Goal: Navigation & Orientation: Find specific page/section

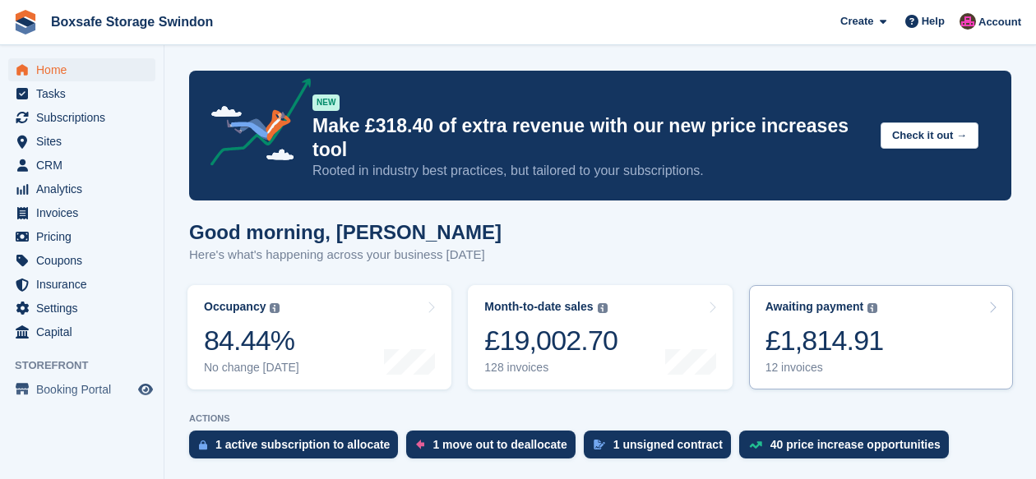
click at [818, 325] on div "£1,814.91" at bounding box center [824, 341] width 118 height 34
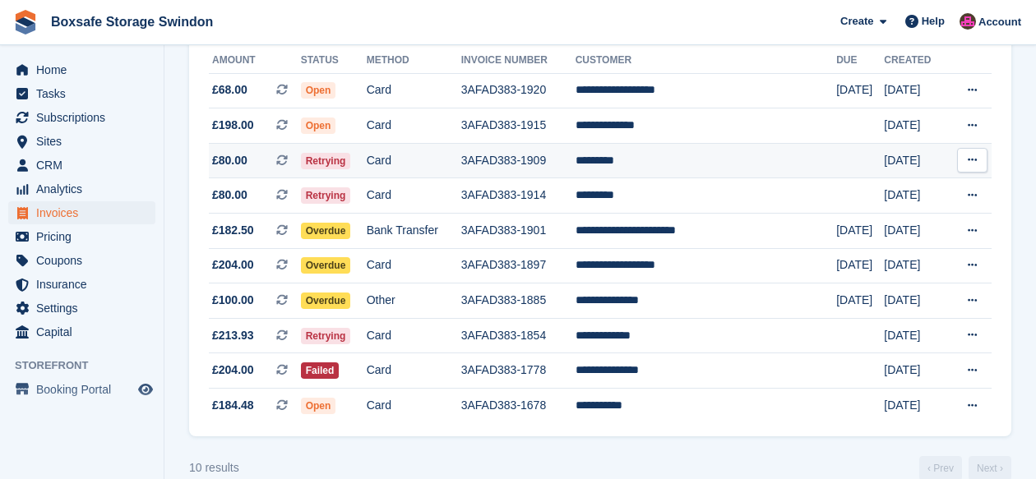
scroll to position [228, 0]
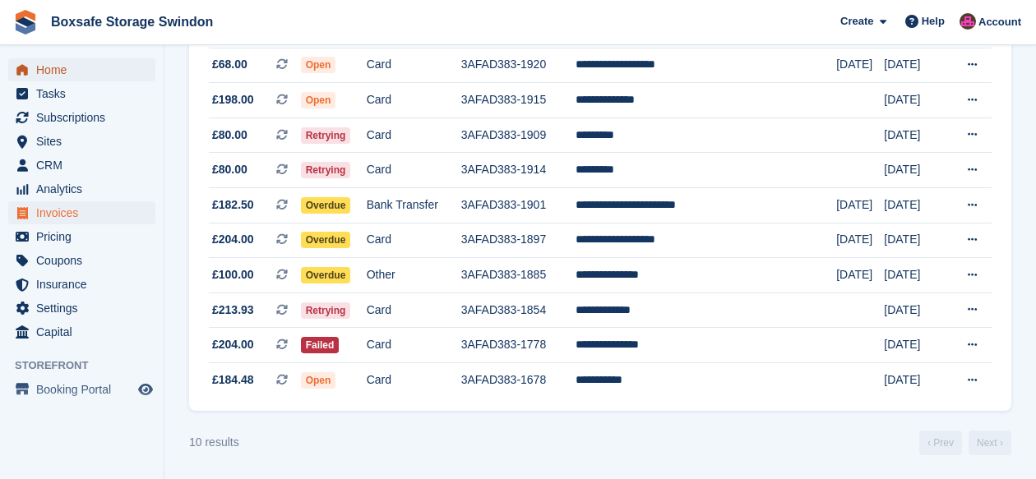
click at [54, 70] on span "Home" at bounding box center [85, 69] width 99 height 23
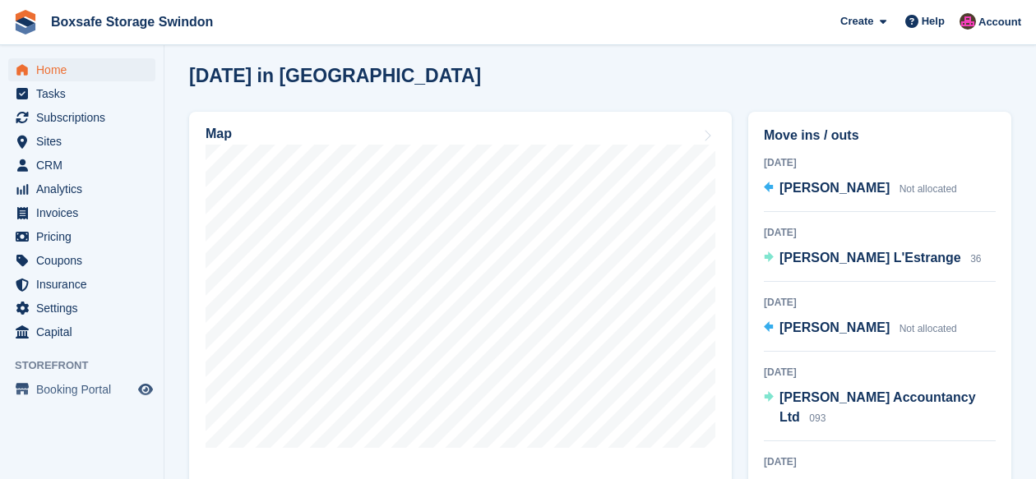
scroll to position [450, 0]
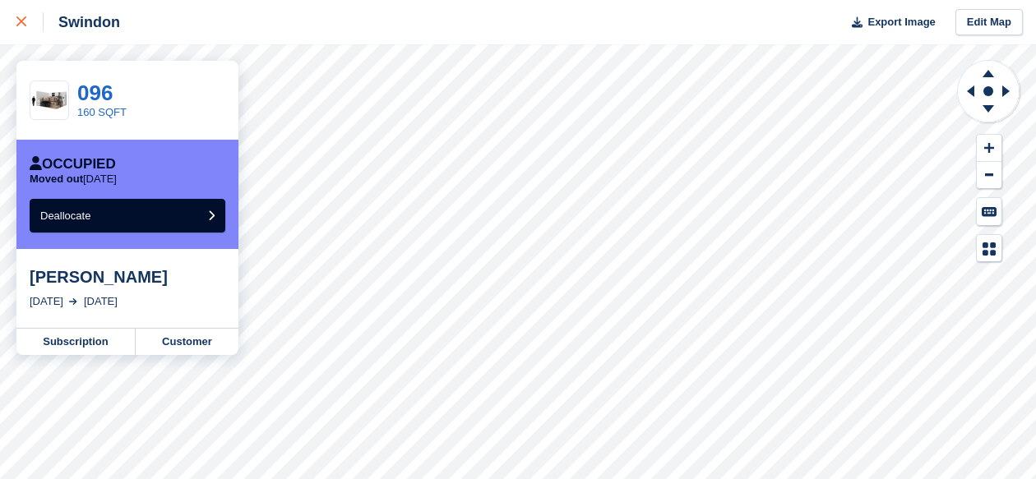
click at [23, 27] on div at bounding box center [29, 22] width 27 height 20
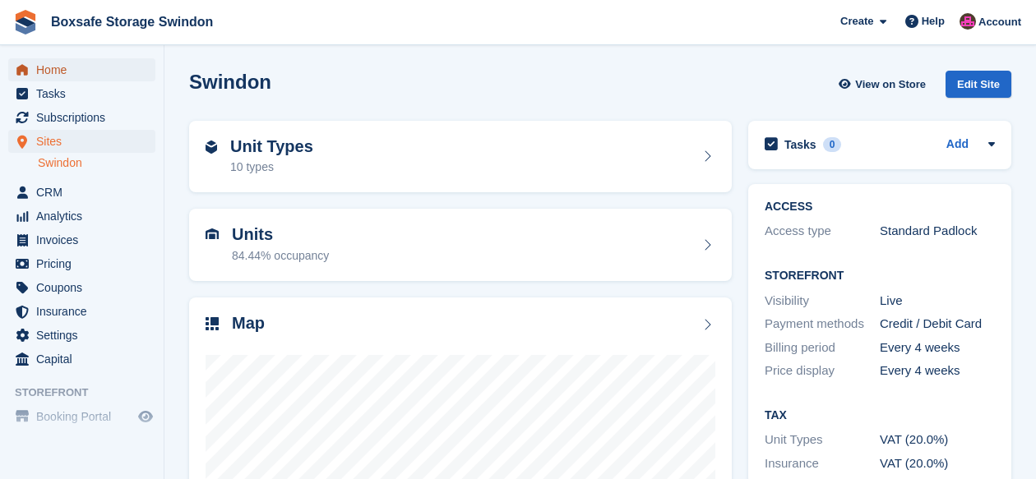
click at [48, 66] on span "Home" at bounding box center [85, 69] width 99 height 23
